Goal: Information Seeking & Learning: Learn about a topic

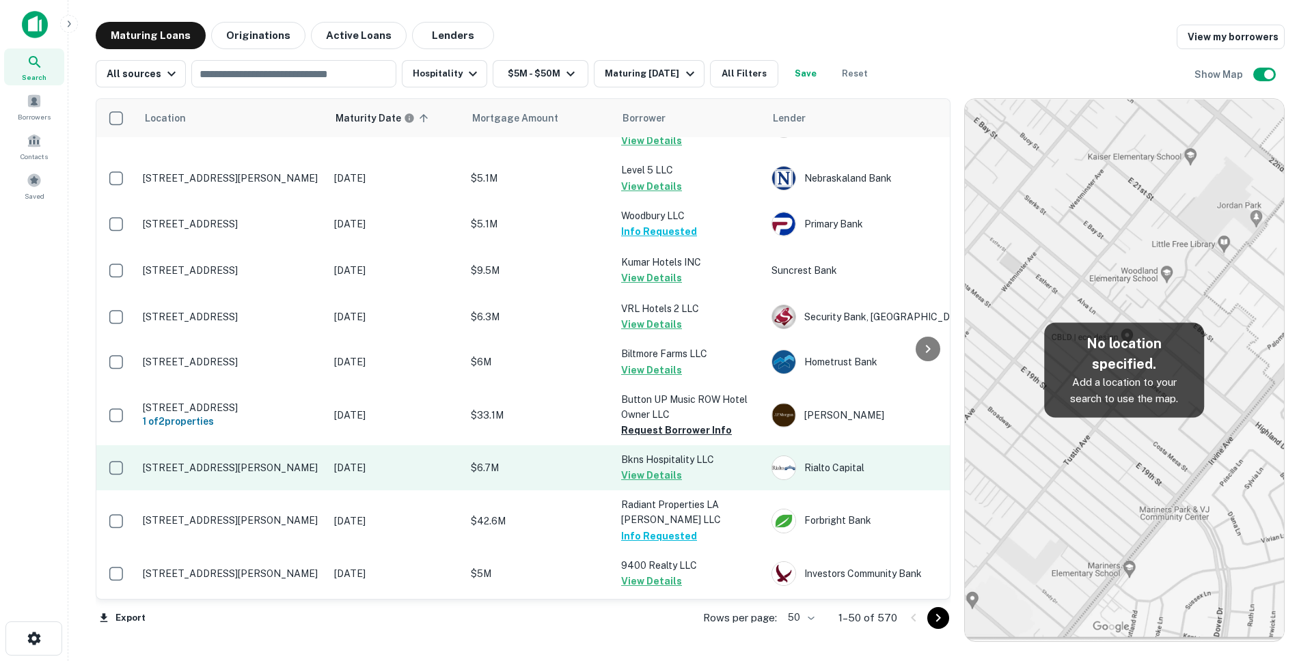
scroll to position [1959, 0]
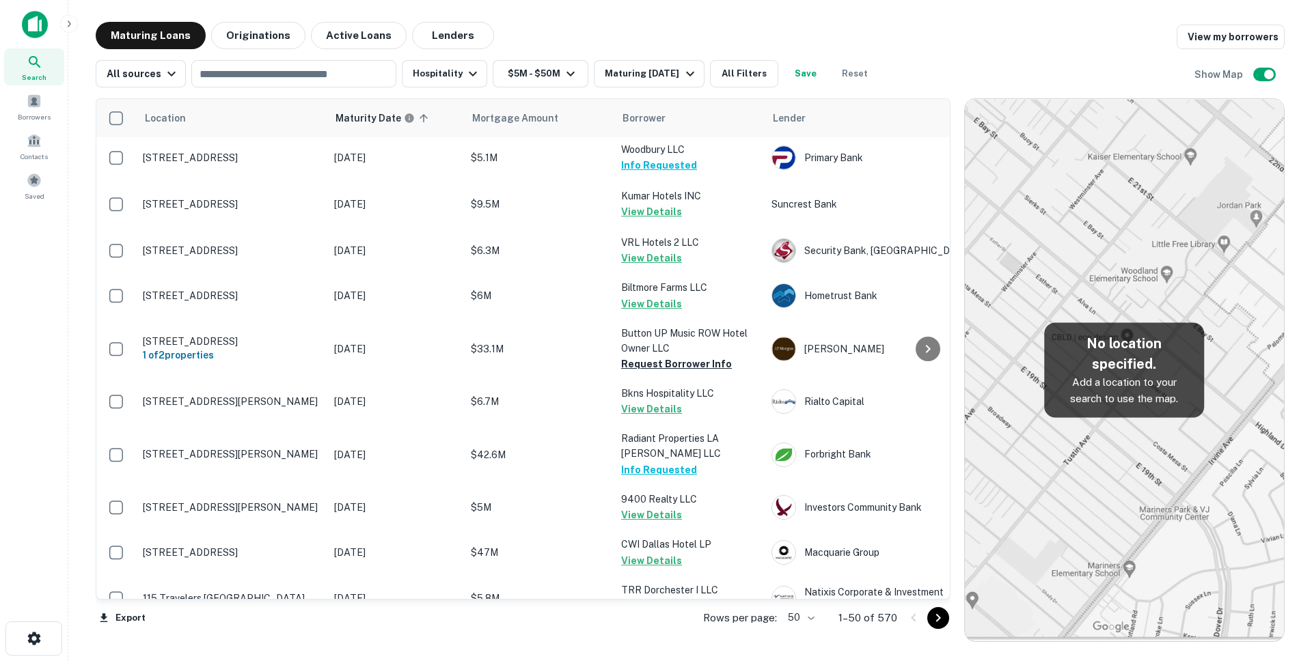
click at [940, 620] on icon "Go to next page" at bounding box center [938, 618] width 16 height 16
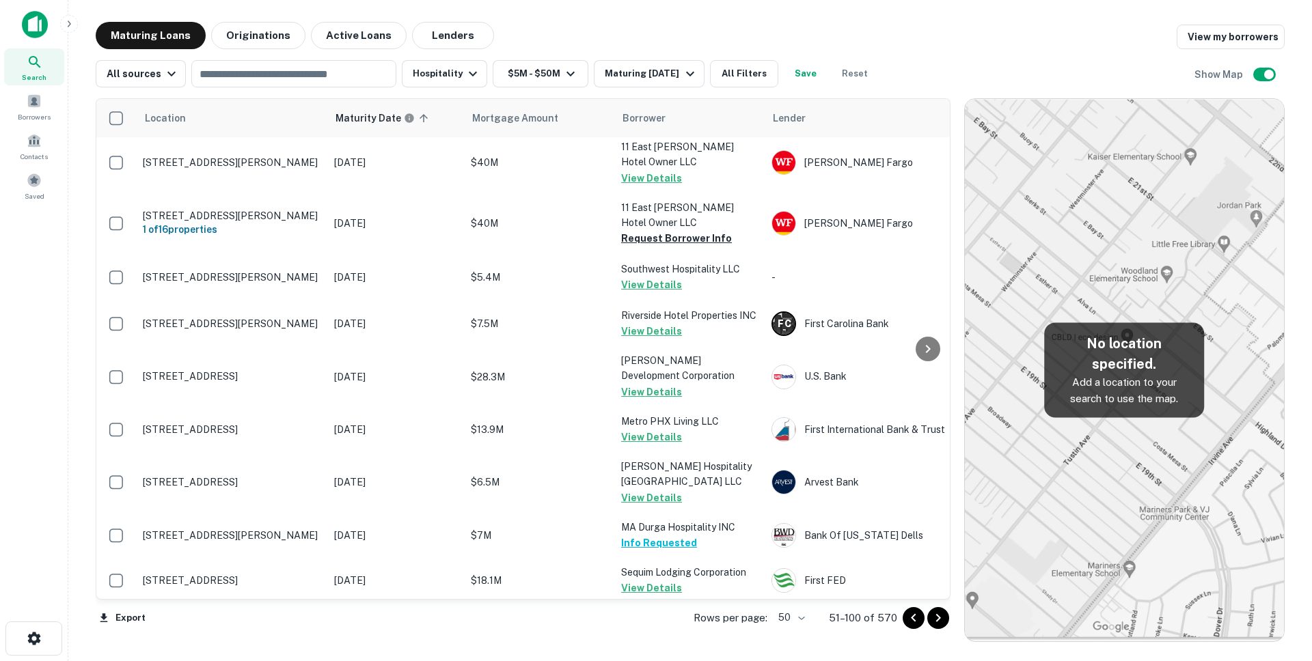
click at [803, 617] on body "Search Borrowers Contacts Saved Maturing Loans Originations Active Loans Lender…" at bounding box center [656, 330] width 1312 height 661
drag, startPoint x: 791, startPoint y: 631, endPoint x: 849, endPoint y: 642, distance: 59.1
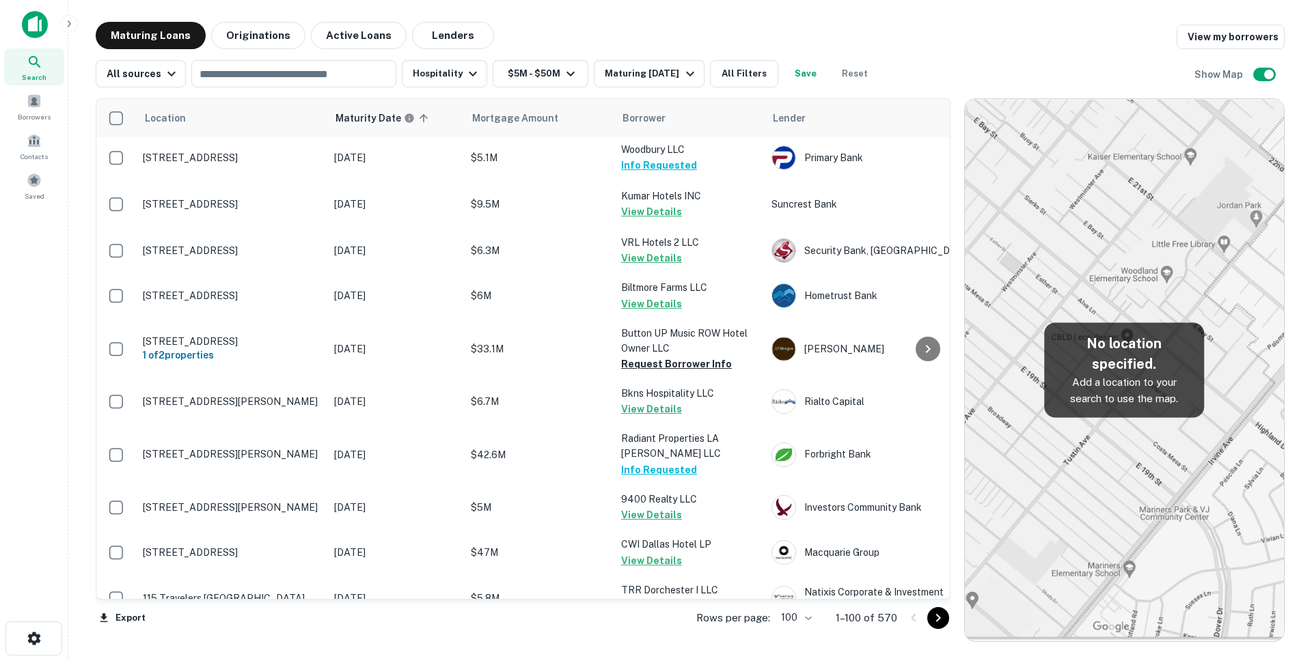
click at [932, 614] on icon "Go to next page" at bounding box center [938, 618] width 16 height 16
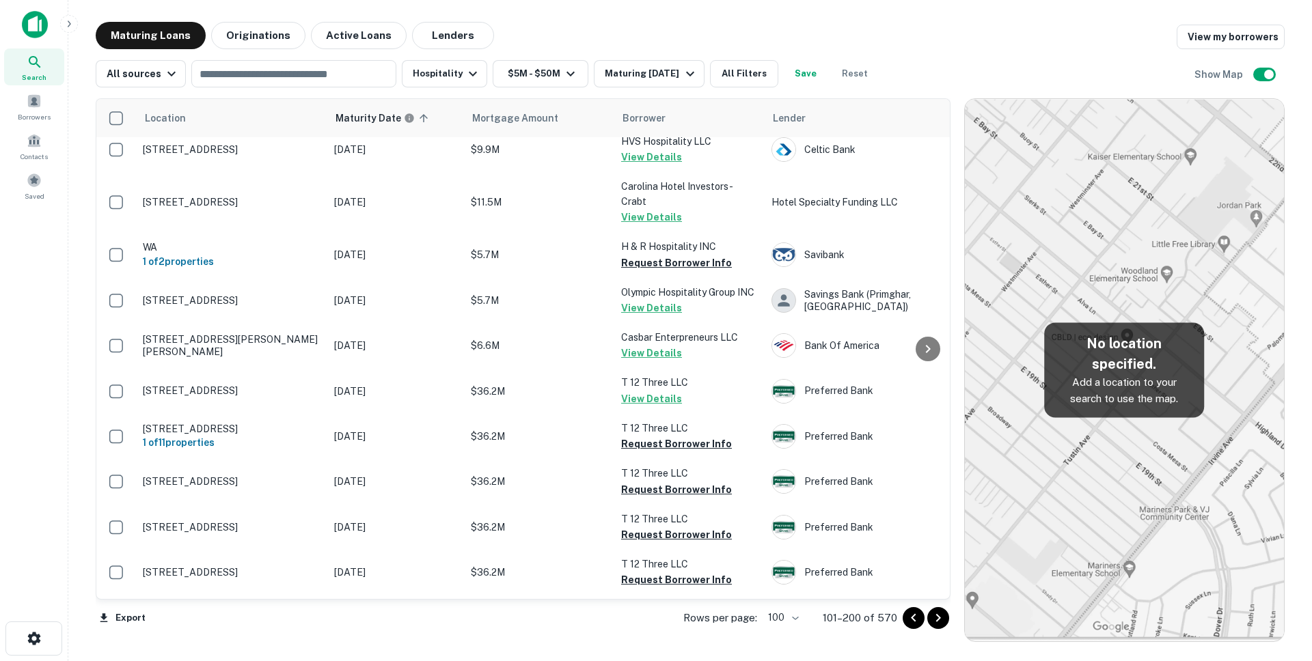
click at [938, 620] on icon "Go to next page" at bounding box center [938, 618] width 16 height 16
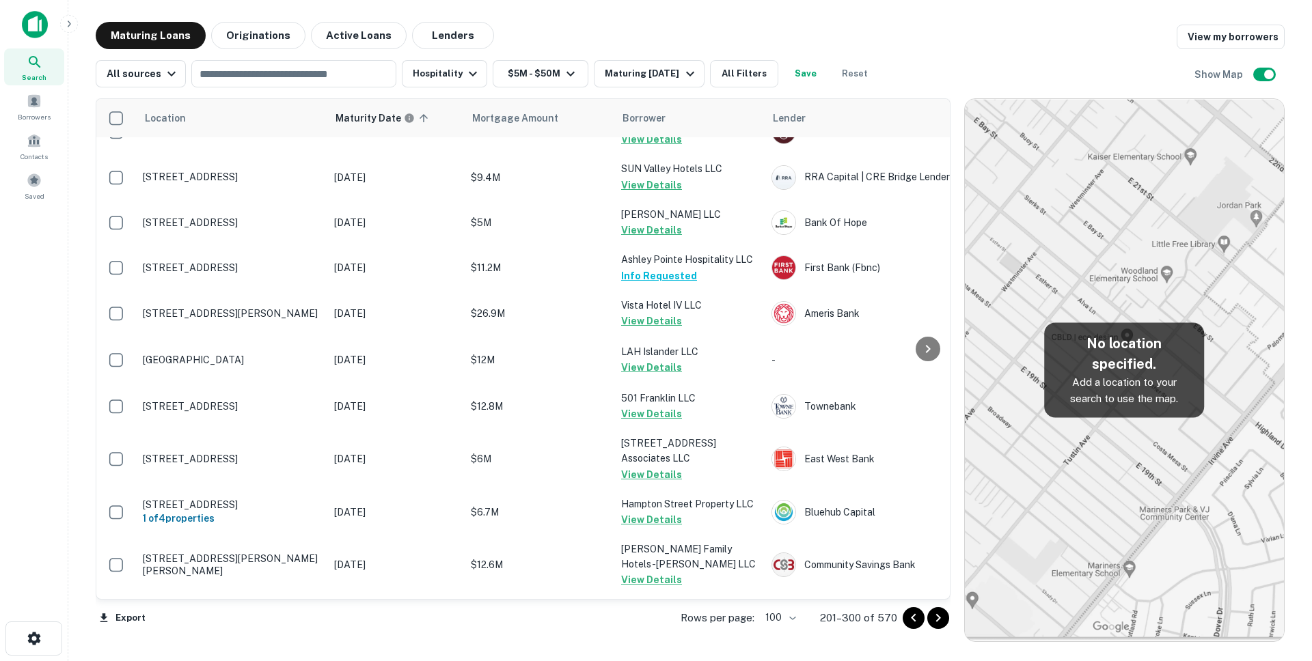
click at [938, 620] on icon "Go to next page" at bounding box center [938, 618] width 16 height 16
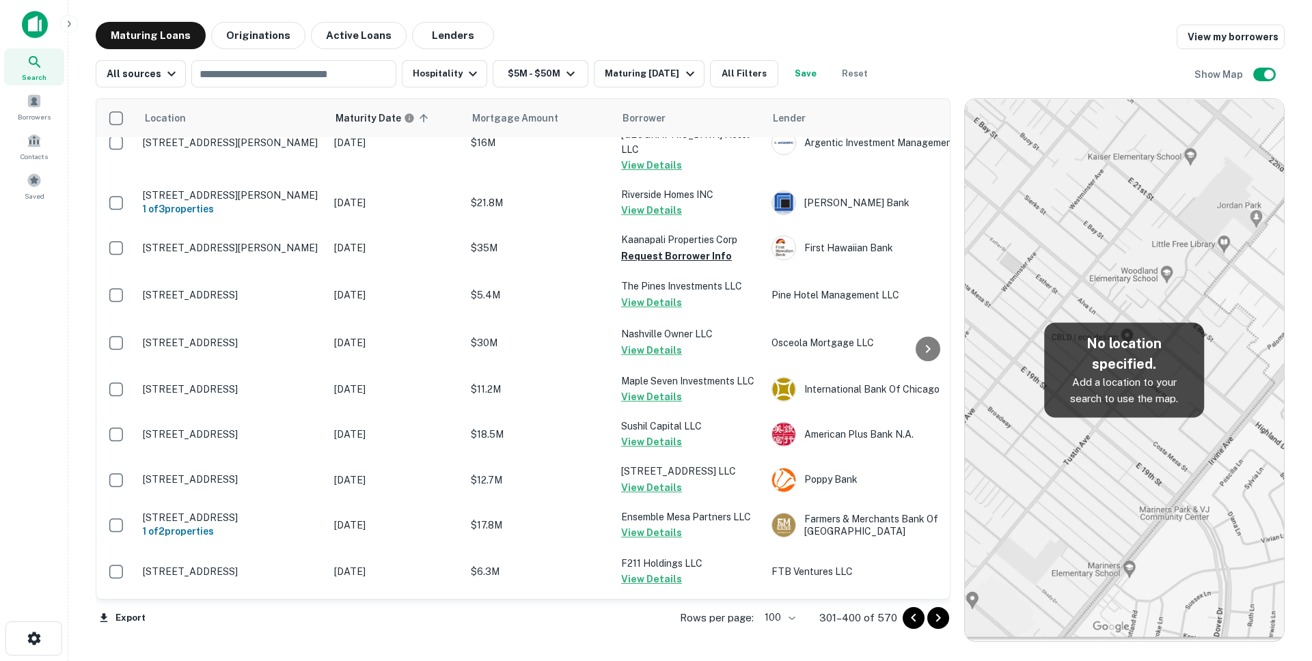
click at [938, 620] on icon "Go to next page" at bounding box center [938, 618] width 16 height 16
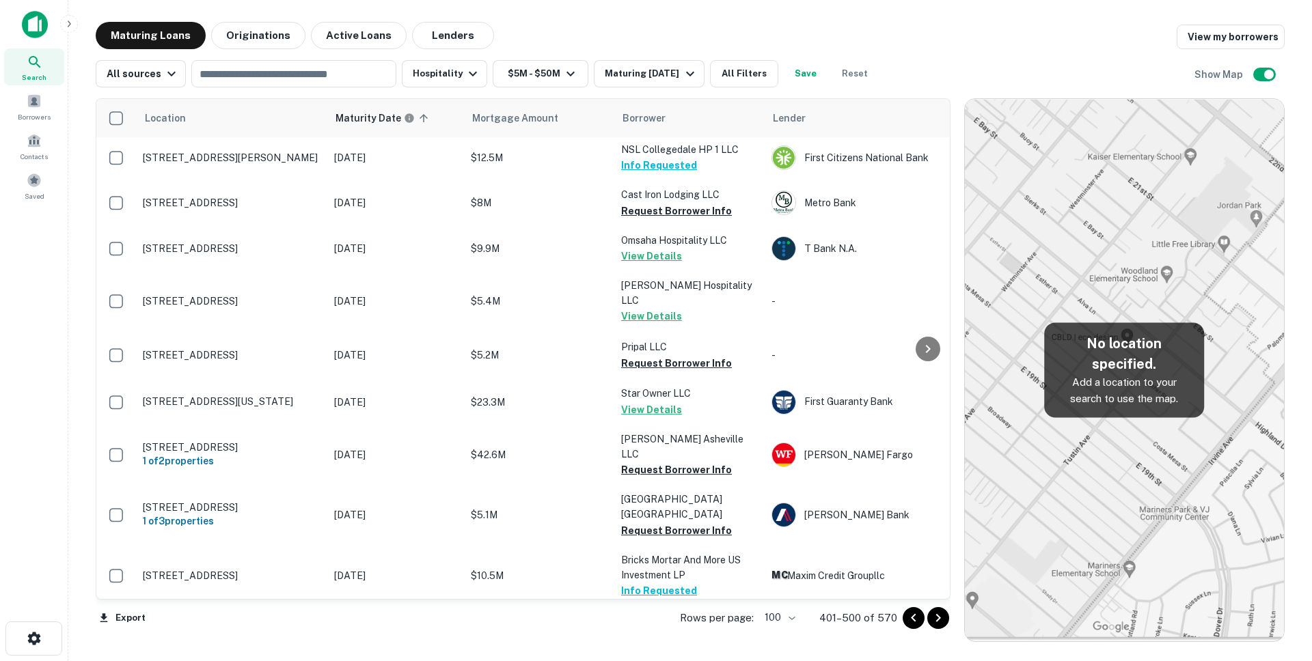
click at [938, 620] on icon "Go to next page" at bounding box center [938, 618] width 16 height 16
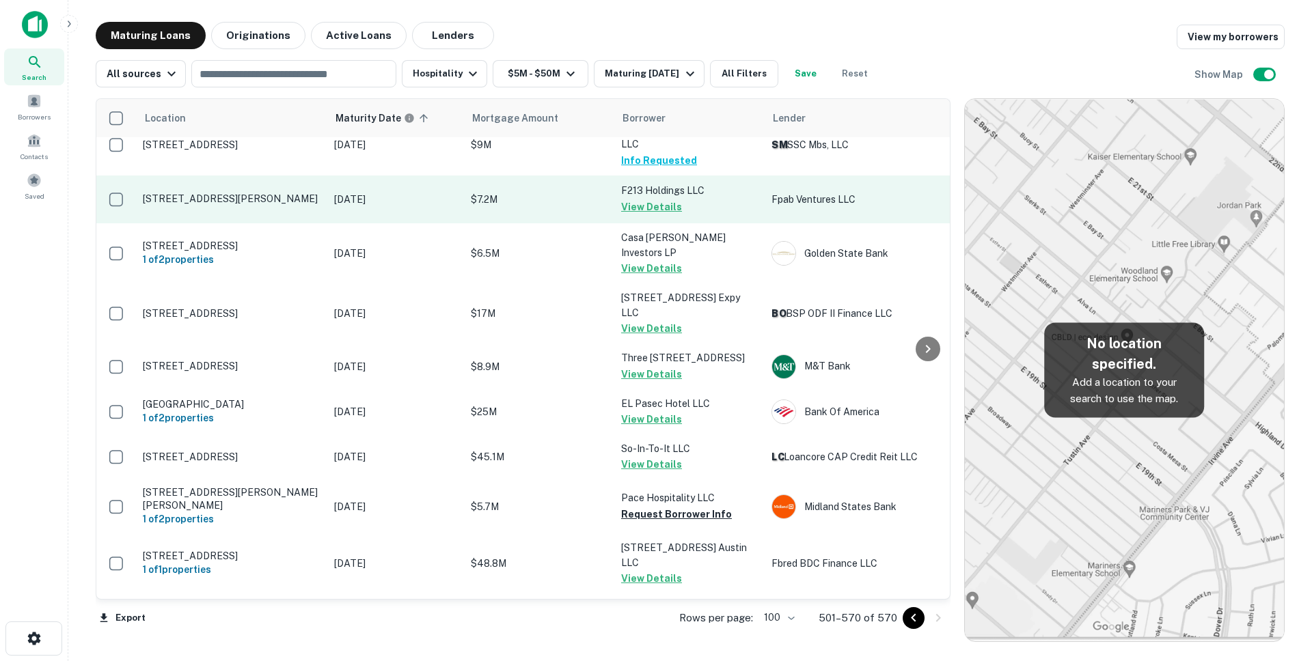
scroll to position [2168, 0]
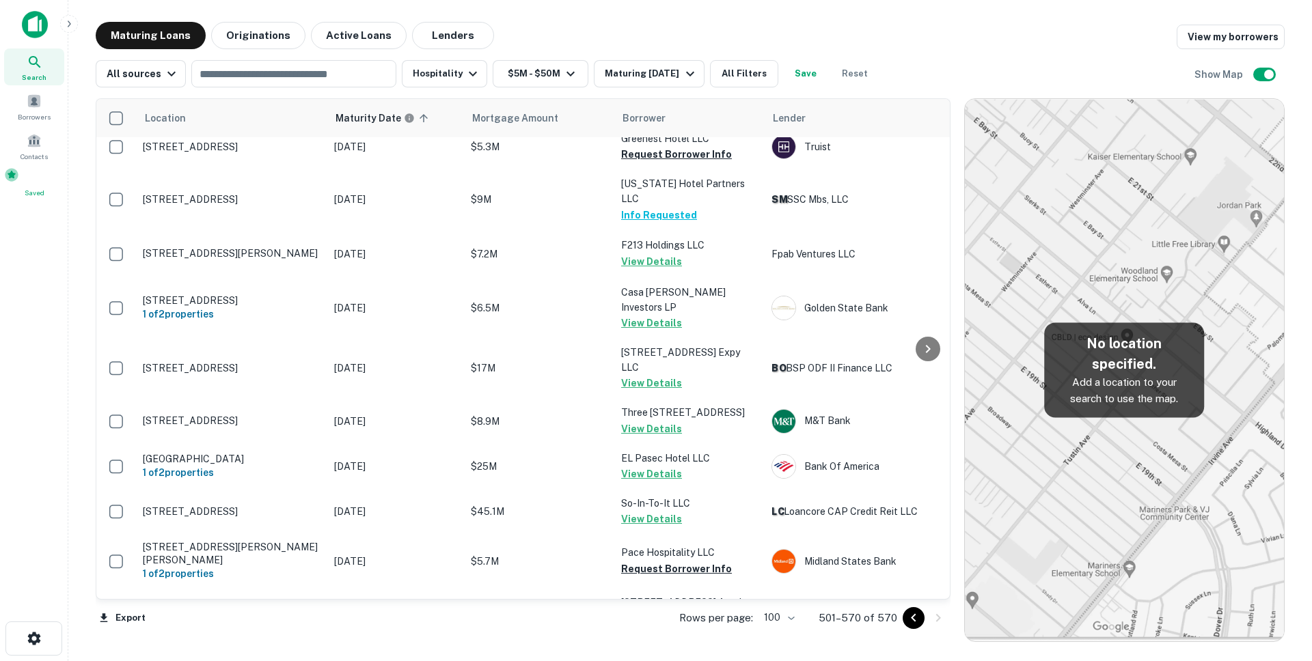
click at [19, 182] on span at bounding box center [11, 174] width 15 height 15
